Goal: Information Seeking & Learning: Understand process/instructions

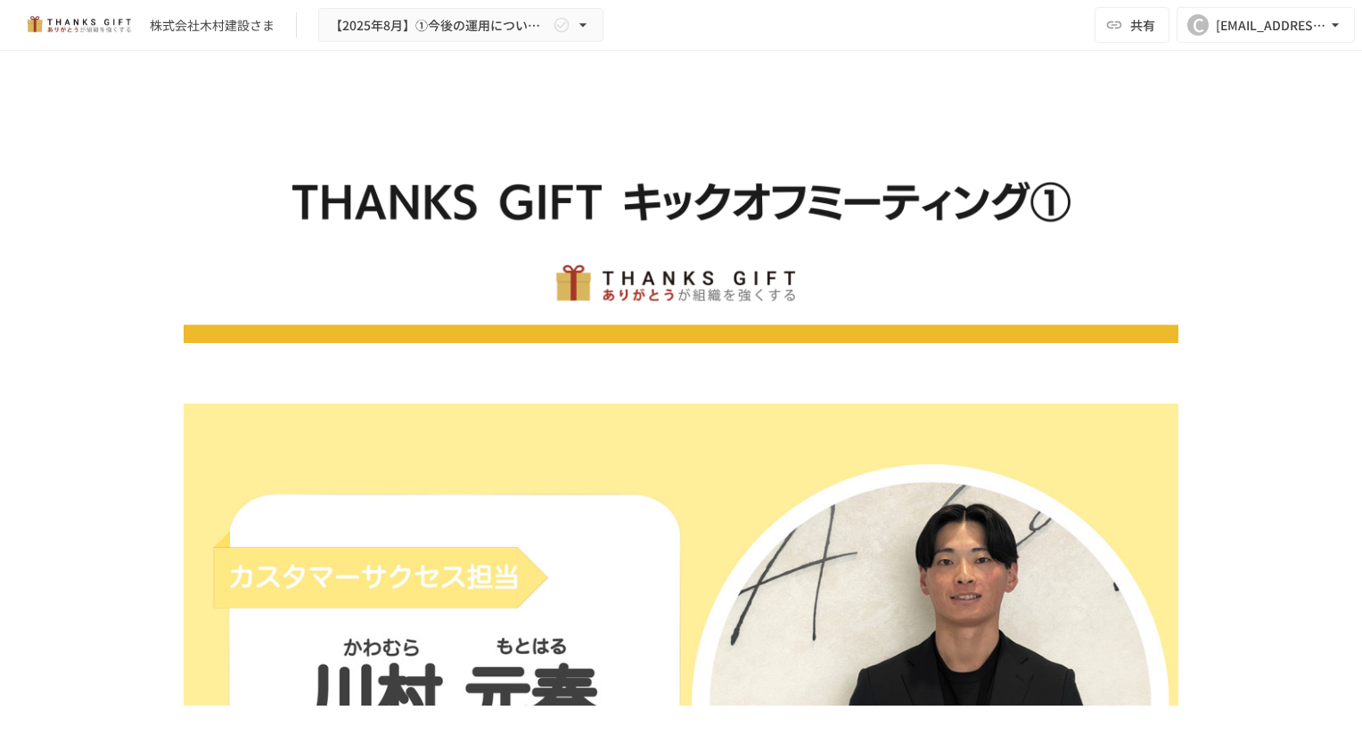
click at [185, 330] on img at bounding box center [681, 218] width 995 height 249
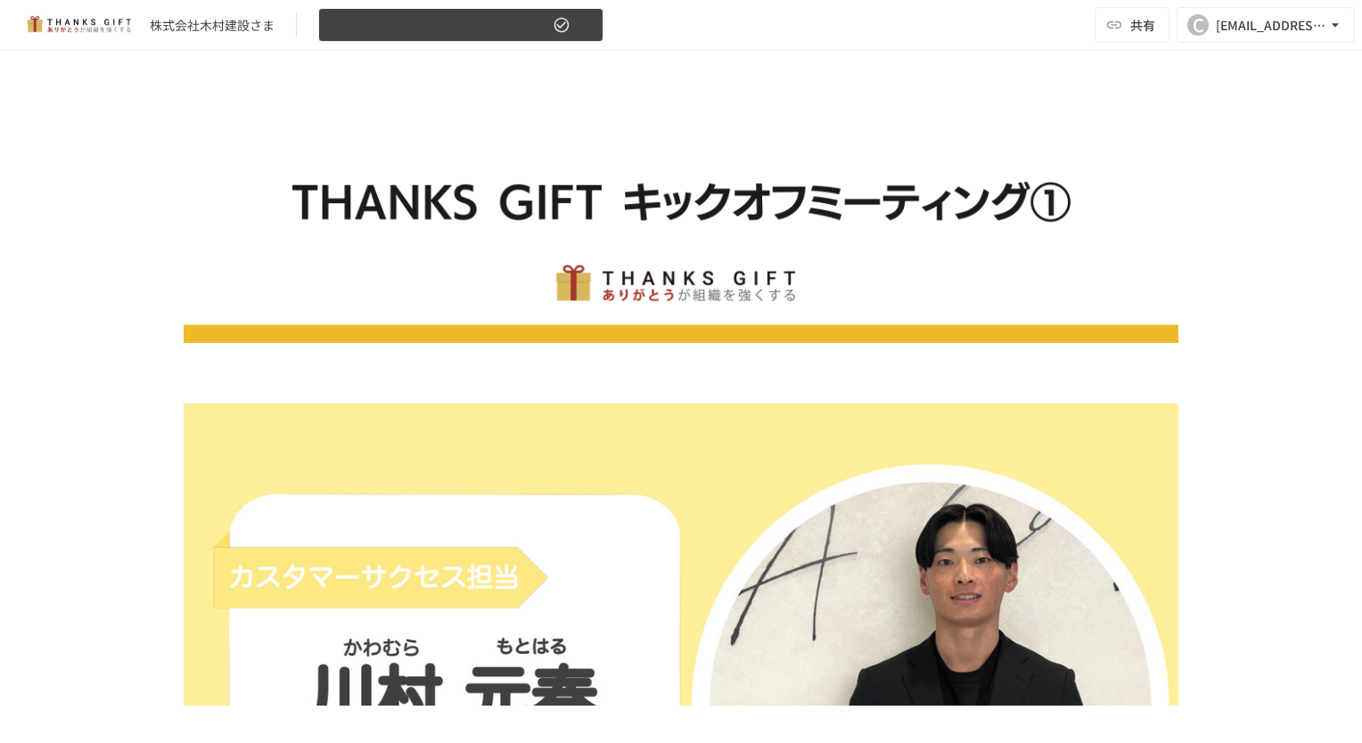
click at [587, 26] on icon "button" at bounding box center [583, 25] width 18 height 18
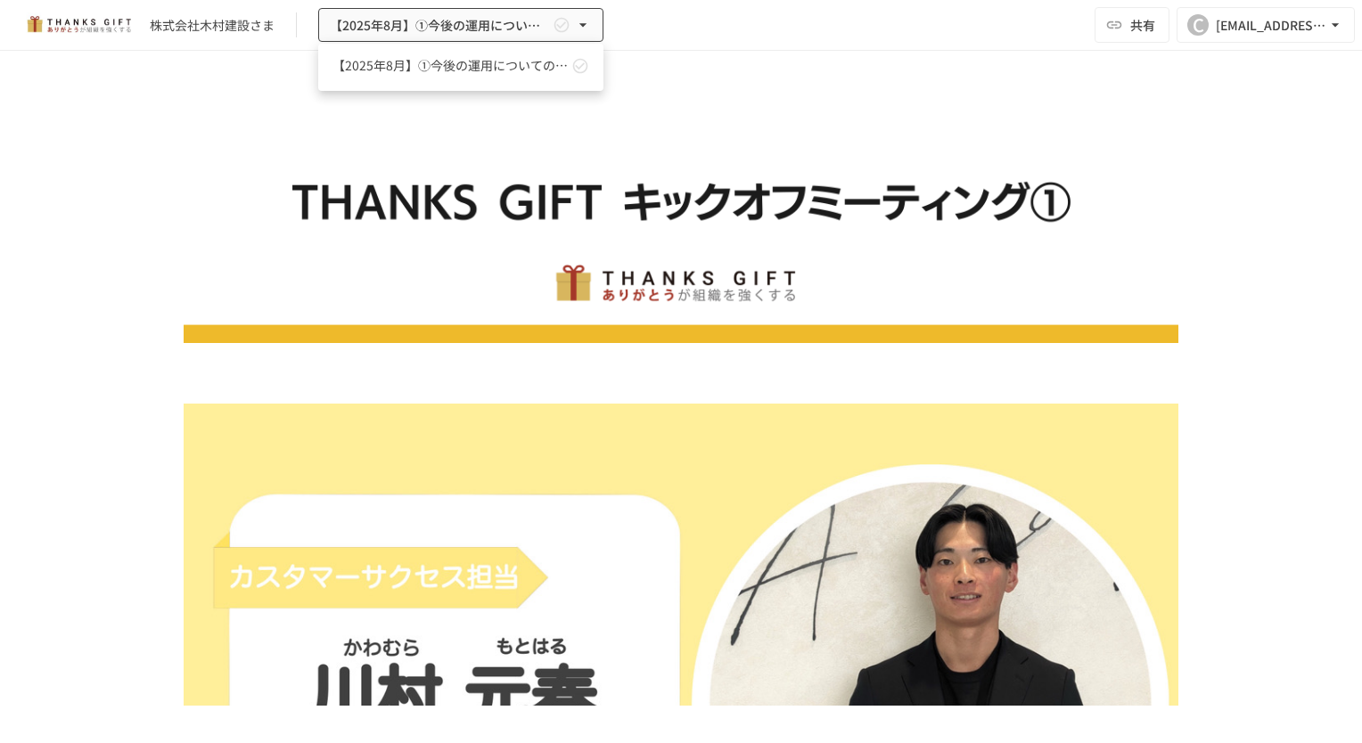
click at [586, 26] on div at bounding box center [681, 371] width 1362 height 743
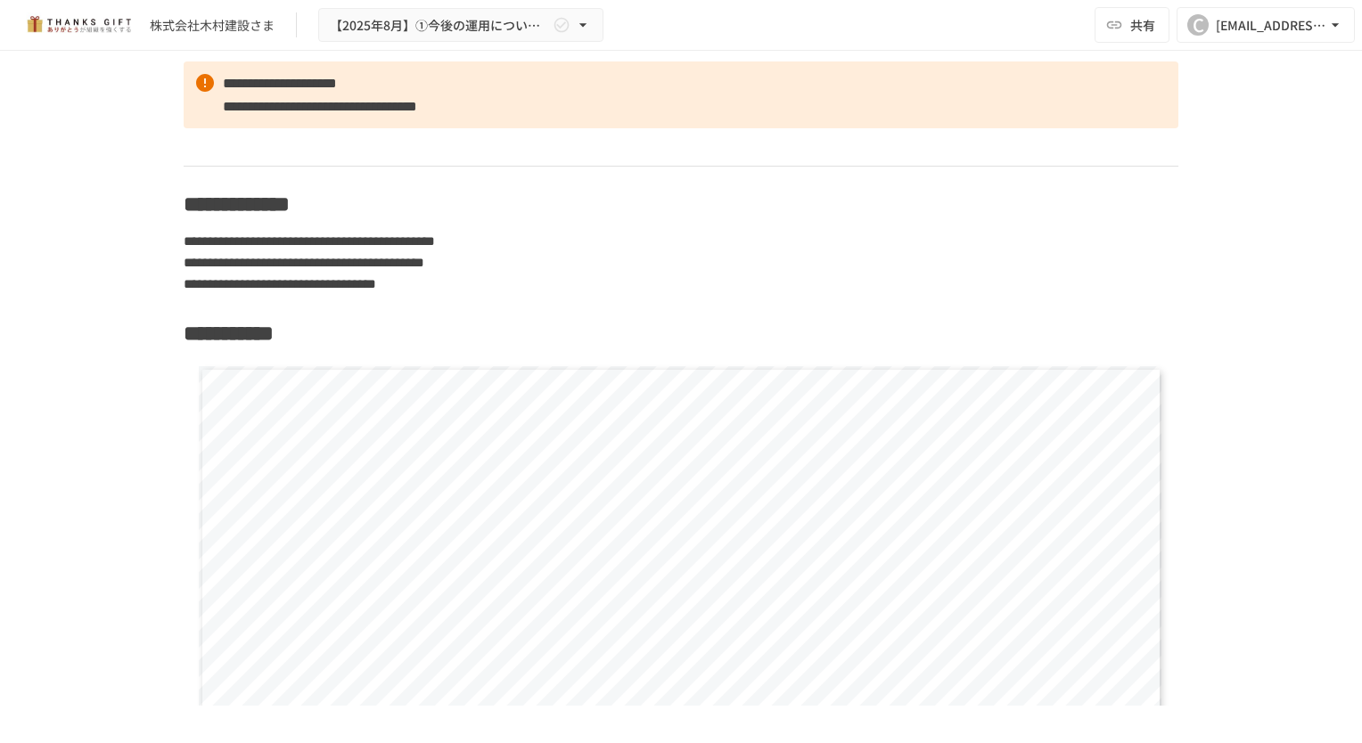
scroll to position [6517, 0]
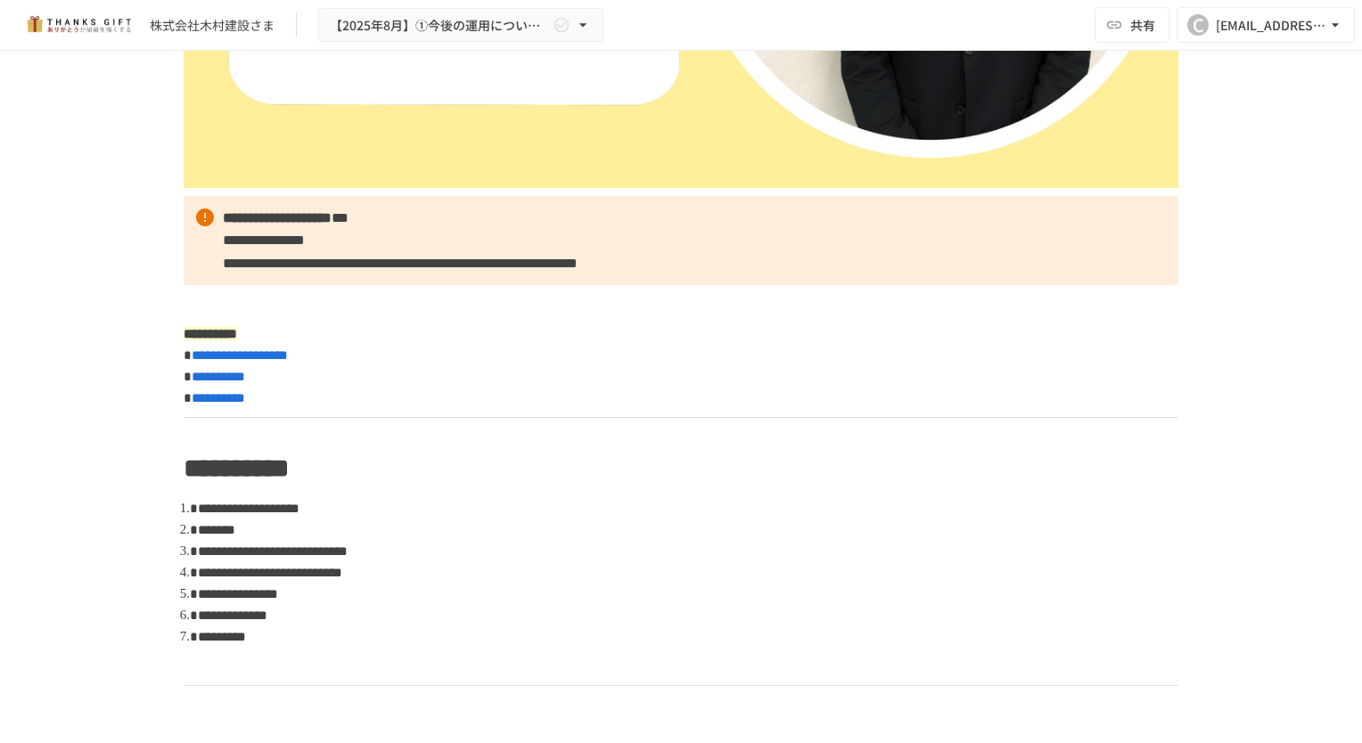
scroll to position [1070, 0]
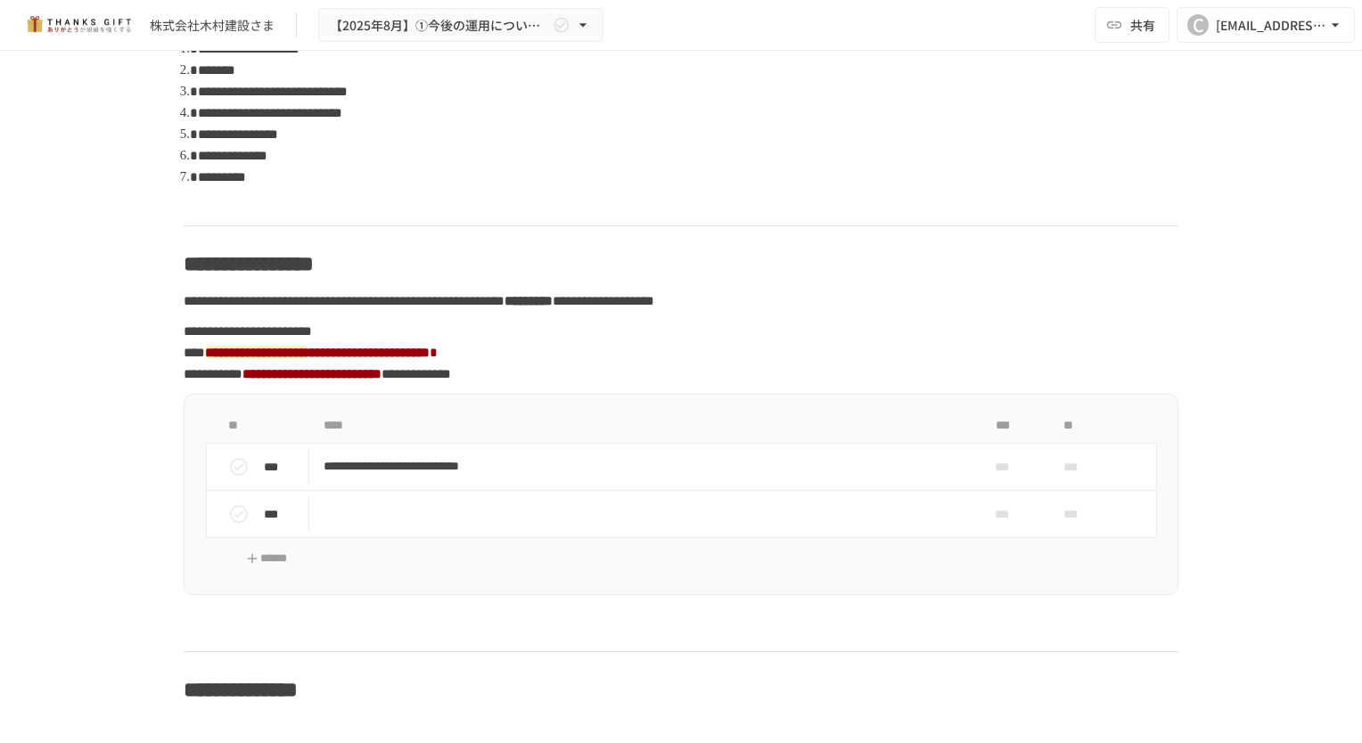
scroll to position [624, 0]
